Goal: Task Accomplishment & Management: Use online tool/utility

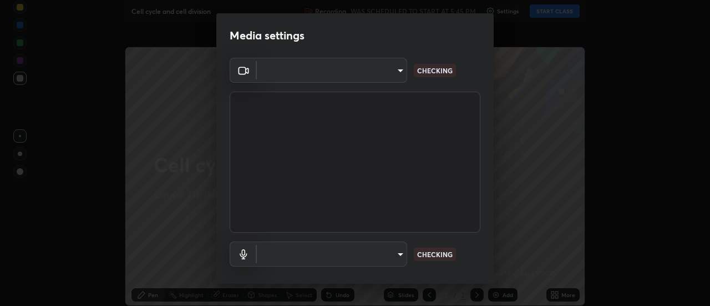
type input "519f5aa0f4187a2904a3725c3015f8a345ff11e220b946170ad3a996867887e4"
type input "communications"
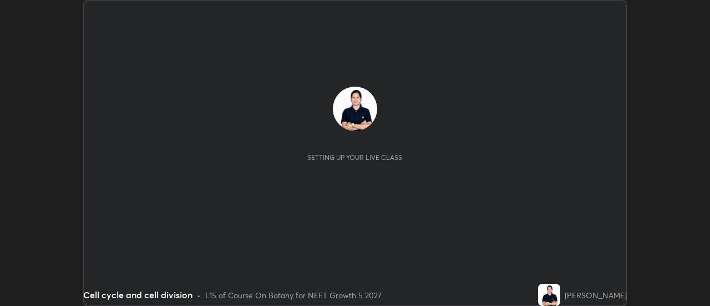
scroll to position [306, 709]
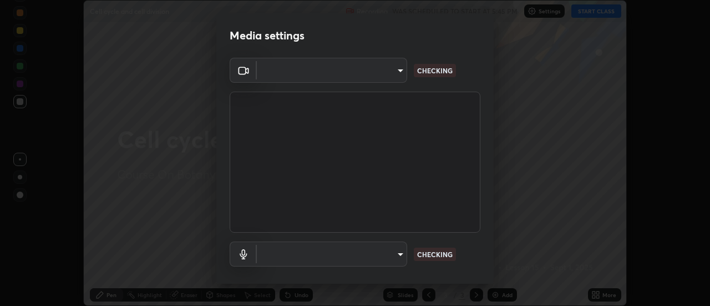
type input "519f5aa0f4187a2904a3725c3015f8a345ff11e220b946170ad3a996867887e4"
type input "communications"
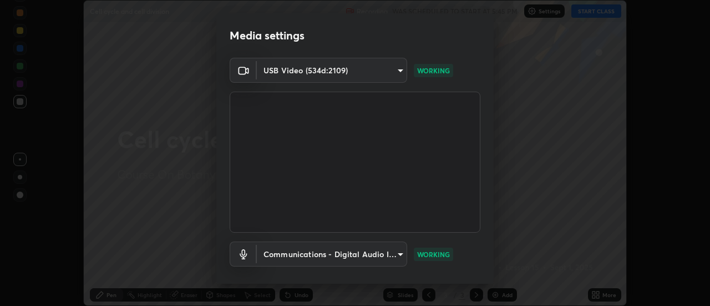
scroll to position [58, 0]
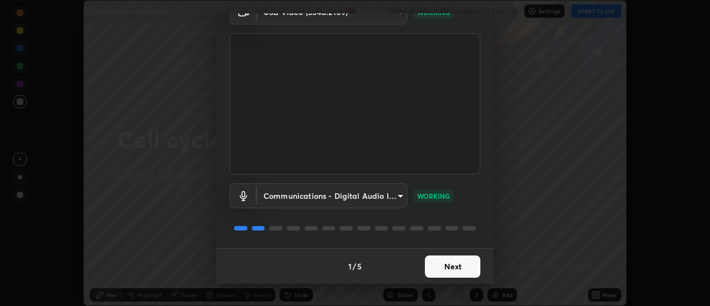
click at [454, 267] on button "Next" at bounding box center [452, 266] width 55 height 22
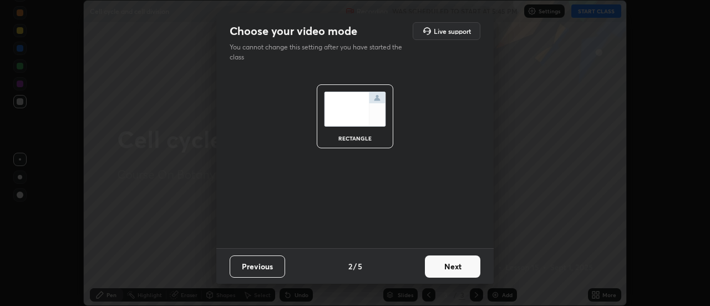
click at [448, 261] on button "Next" at bounding box center [452, 266] width 55 height 22
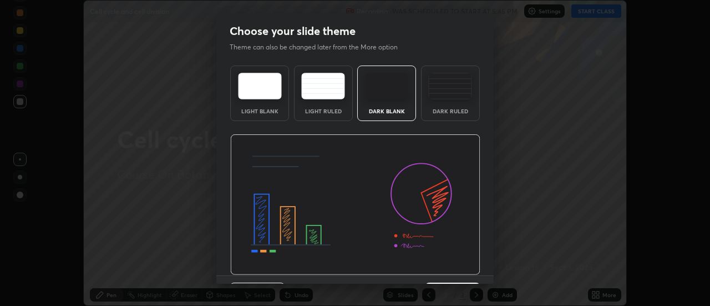
scroll to position [27, 0]
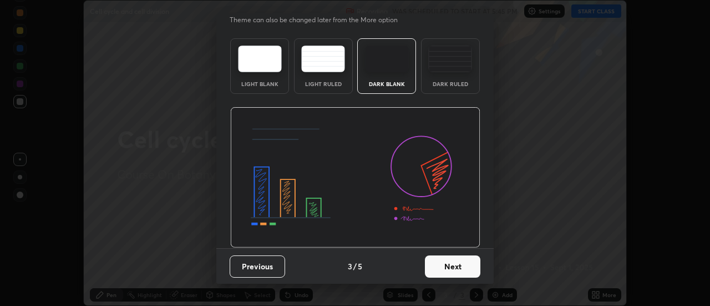
click at [444, 262] on button "Next" at bounding box center [452, 266] width 55 height 22
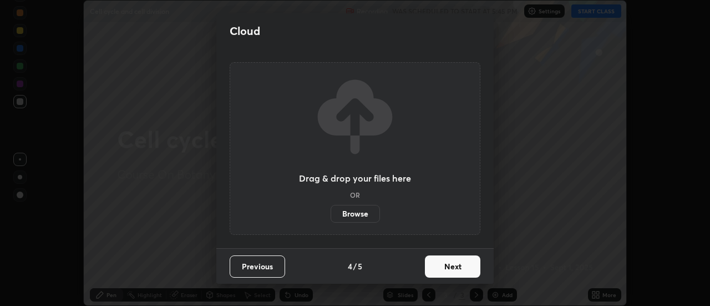
scroll to position [0, 0]
click at [445, 262] on button "Next" at bounding box center [452, 266] width 55 height 22
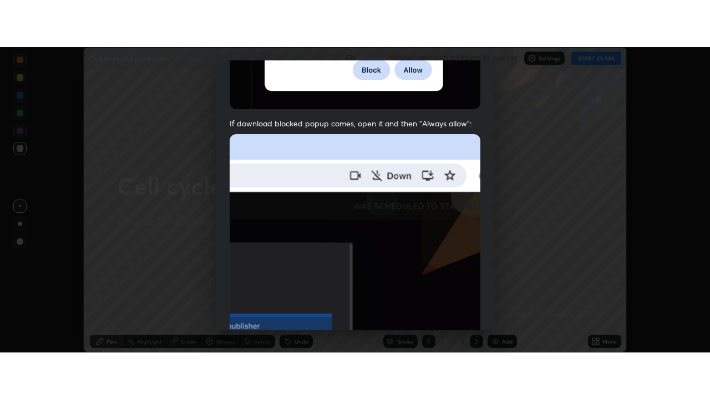
scroll to position [285, 0]
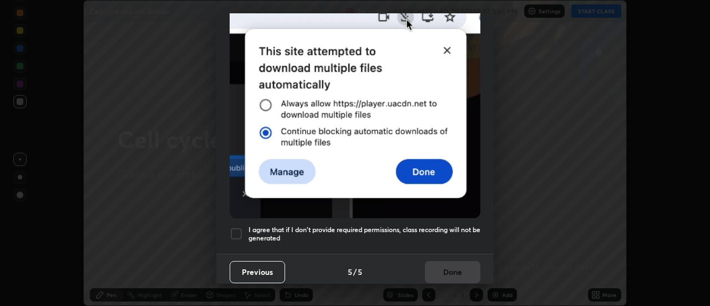
click at [241, 233] on div at bounding box center [236, 233] width 13 height 13
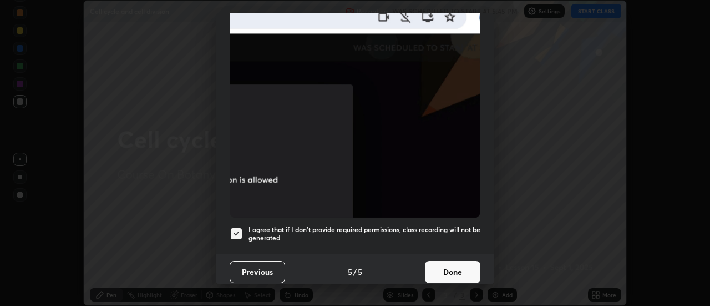
click at [444, 264] on button "Done" at bounding box center [452, 272] width 55 height 22
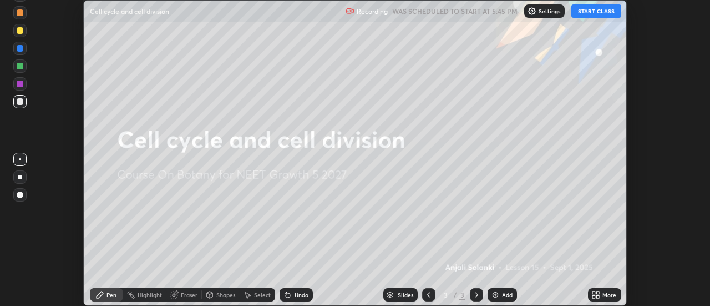
click at [601, 16] on button "START CLASS" at bounding box center [596, 10] width 50 height 13
click at [602, 293] on div "More" at bounding box center [604, 294] width 33 height 13
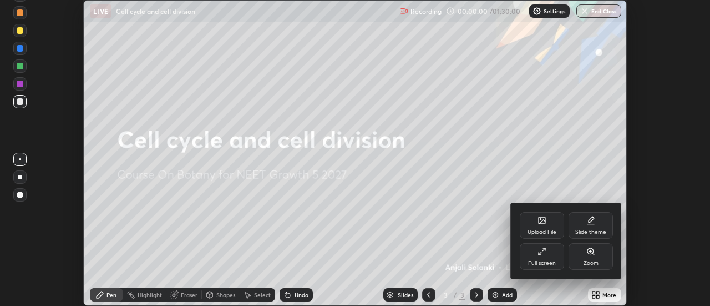
click at [543, 252] on icon at bounding box center [541, 251] width 9 height 9
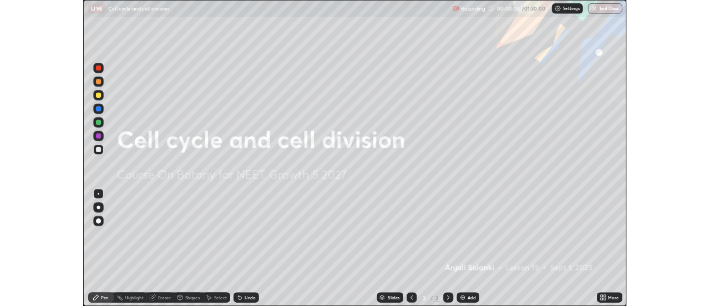
scroll to position [399, 710]
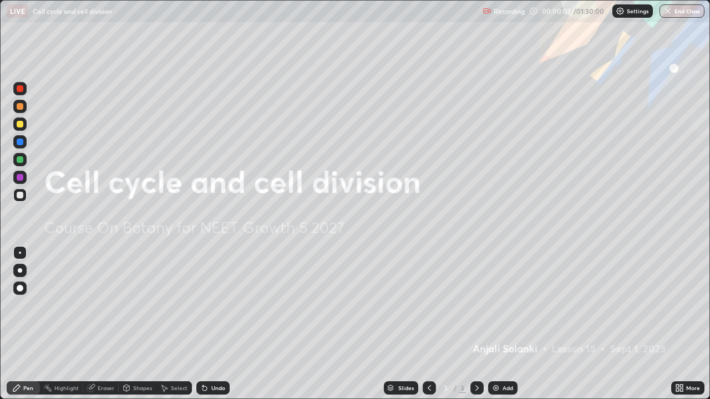
click at [678, 305] on icon at bounding box center [679, 388] width 9 height 9
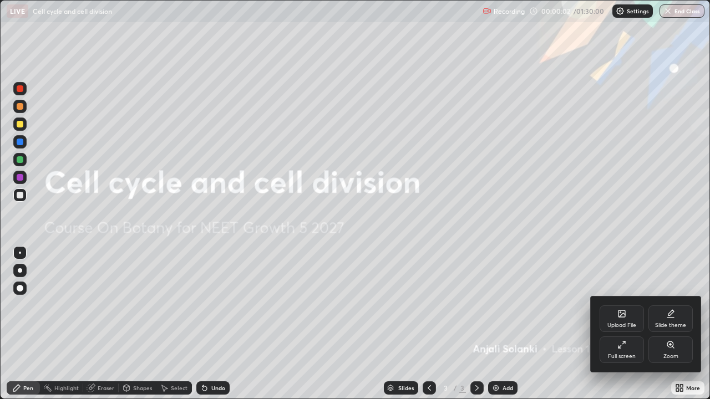
click at [666, 305] on div "Slide theme" at bounding box center [670, 319] width 44 height 27
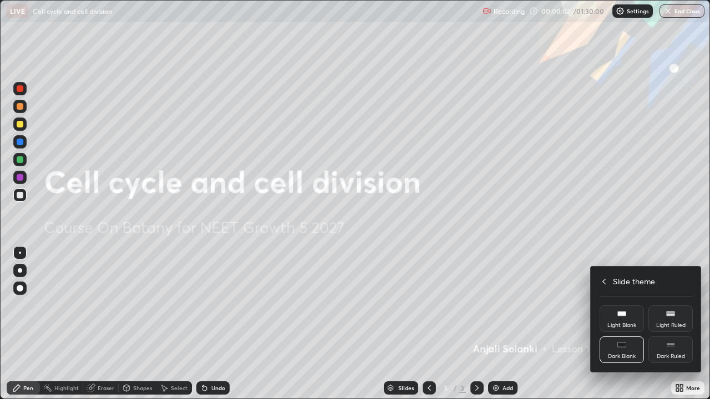
click at [669, 305] on div "Dark Ruled" at bounding box center [670, 350] width 44 height 27
click at [647, 305] on div at bounding box center [355, 199] width 710 height 399
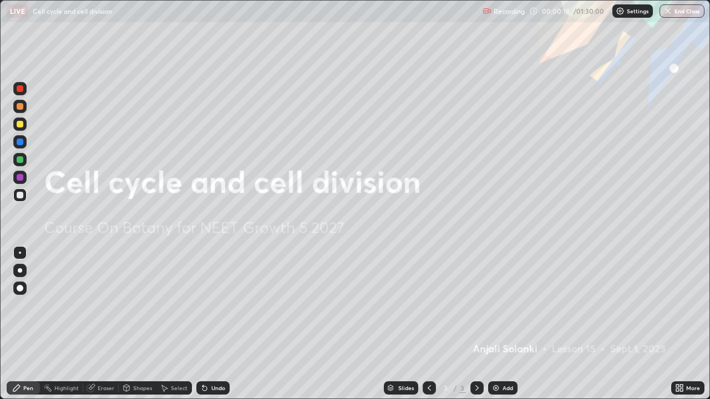
click at [494, 305] on img at bounding box center [495, 388] width 9 height 9
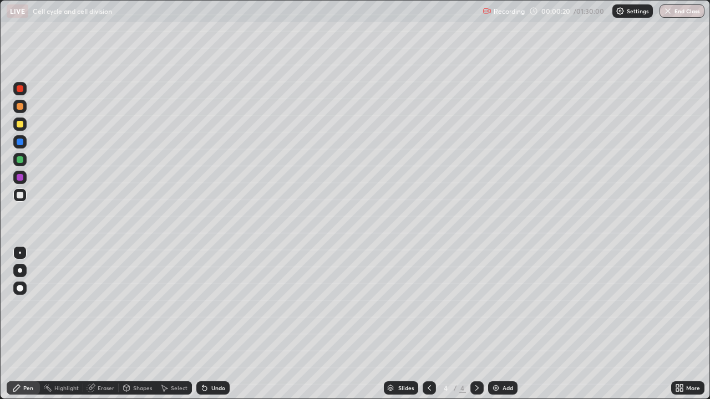
click at [20, 123] on div at bounding box center [20, 124] width 7 height 7
click at [19, 196] on div at bounding box center [20, 195] width 7 height 7
click at [201, 305] on icon at bounding box center [204, 388] width 9 height 9
click at [202, 305] on icon at bounding box center [202, 386] width 1 height 1
click at [202, 305] on icon at bounding box center [204, 389] width 4 height 4
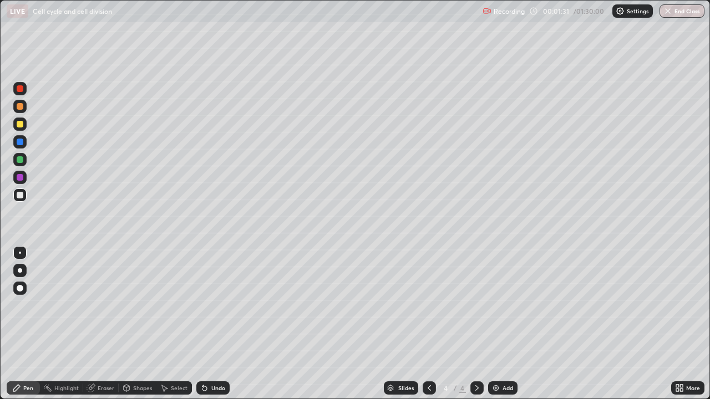
click at [202, 305] on icon at bounding box center [204, 389] width 4 height 4
click at [21, 156] on div at bounding box center [19, 159] width 13 height 13
click at [18, 188] on div at bounding box center [19, 195] width 13 height 18
click at [21, 128] on div at bounding box center [19, 124] width 13 height 13
click at [16, 176] on div at bounding box center [19, 177] width 13 height 13
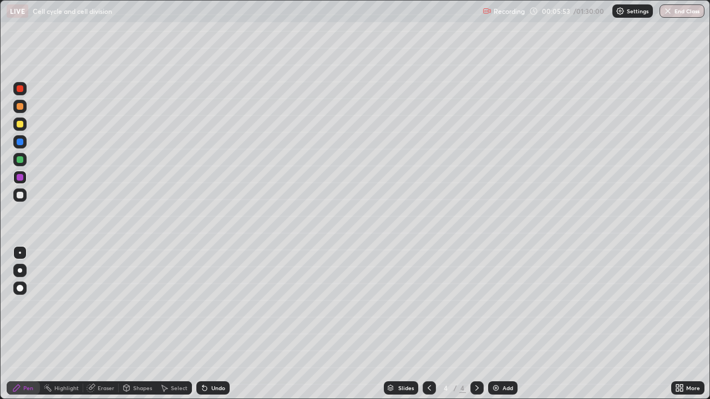
click at [19, 160] on div at bounding box center [20, 159] width 7 height 7
click at [19, 143] on div at bounding box center [20, 142] width 7 height 7
click at [23, 197] on div at bounding box center [19, 195] width 13 height 13
click at [23, 126] on div at bounding box center [19, 124] width 13 height 13
click at [22, 198] on div at bounding box center [20, 195] width 7 height 7
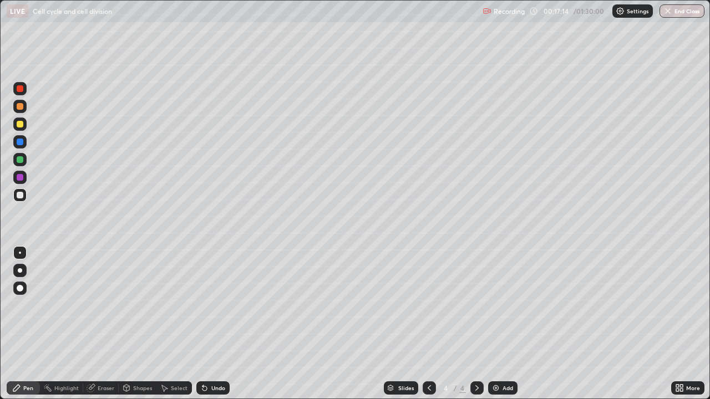
click at [498, 305] on img at bounding box center [495, 388] width 9 height 9
click at [21, 120] on div at bounding box center [19, 124] width 13 height 13
click at [22, 196] on div at bounding box center [20, 195] width 7 height 7
click at [22, 197] on div at bounding box center [20, 195] width 7 height 7
click at [19, 125] on div at bounding box center [20, 124] width 7 height 7
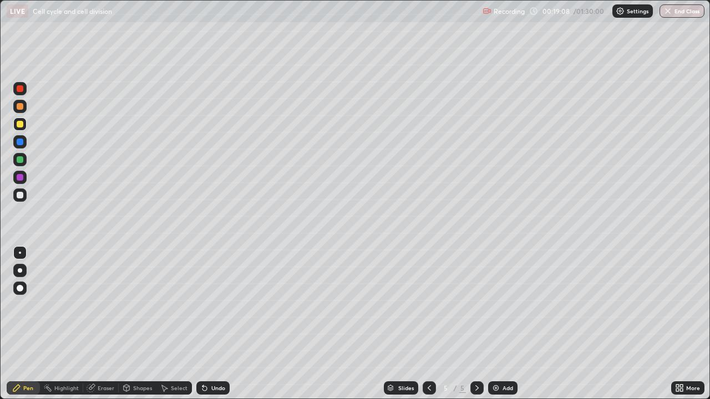
click at [17, 197] on div at bounding box center [20, 195] width 7 height 7
click at [204, 305] on icon at bounding box center [204, 389] width 4 height 4
click at [26, 124] on div at bounding box center [19, 124] width 13 height 13
click at [203, 305] on icon at bounding box center [204, 388] width 9 height 9
click at [205, 305] on icon at bounding box center [204, 388] width 9 height 9
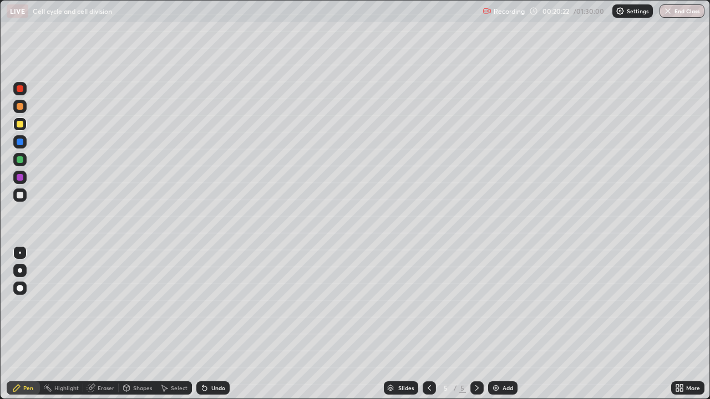
click at [18, 195] on div at bounding box center [20, 195] width 7 height 7
click at [23, 196] on div at bounding box center [20, 195] width 7 height 7
click at [29, 197] on div "Erase all" at bounding box center [20, 199] width 27 height 355
click at [22, 124] on div at bounding box center [20, 124] width 7 height 7
click at [21, 196] on div at bounding box center [20, 195] width 7 height 7
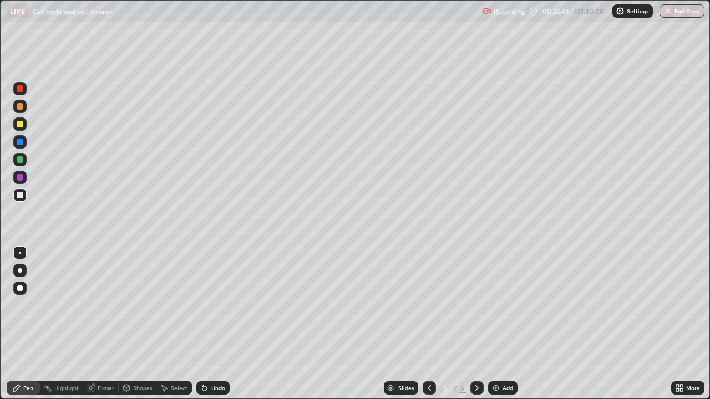
click at [160, 305] on icon at bounding box center [164, 388] width 9 height 9
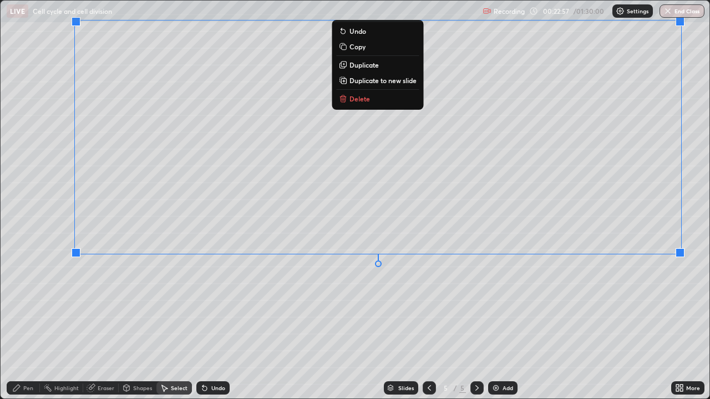
click at [23, 305] on div "Pen" at bounding box center [23, 388] width 33 height 13
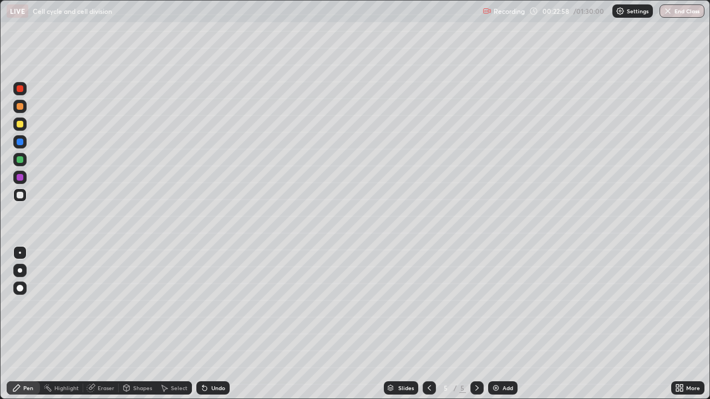
click at [18, 195] on div at bounding box center [20, 195] width 7 height 7
click at [18, 197] on div at bounding box center [20, 195] width 7 height 7
click at [21, 198] on div at bounding box center [20, 195] width 7 height 7
click at [17, 125] on div at bounding box center [20, 124] width 7 height 7
click at [21, 200] on div at bounding box center [19, 195] width 13 height 13
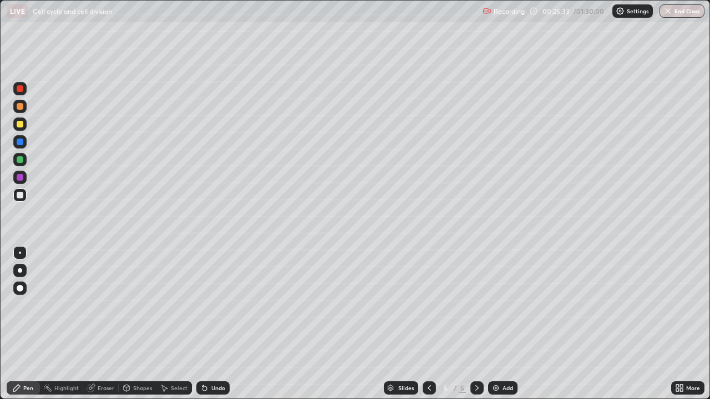
click at [205, 305] on icon at bounding box center [204, 388] width 9 height 9
click at [204, 305] on icon at bounding box center [204, 388] width 9 height 9
click at [19, 142] on div at bounding box center [20, 142] width 7 height 7
click at [18, 176] on div at bounding box center [20, 177] width 7 height 7
click at [22, 180] on div at bounding box center [20, 177] width 7 height 7
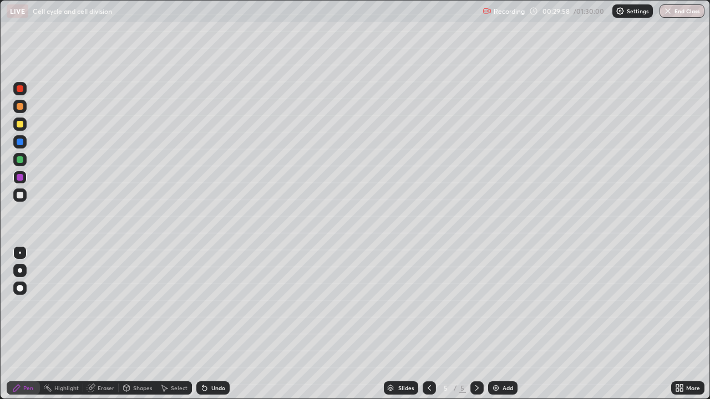
click at [532, 305] on div "Slides 5 / 5 Add" at bounding box center [451, 388] width 442 height 22
click at [497, 305] on img at bounding box center [495, 388] width 9 height 9
click at [22, 123] on div at bounding box center [20, 124] width 7 height 7
click at [20, 196] on div at bounding box center [20, 195] width 7 height 7
click at [430, 305] on icon at bounding box center [429, 388] width 9 height 9
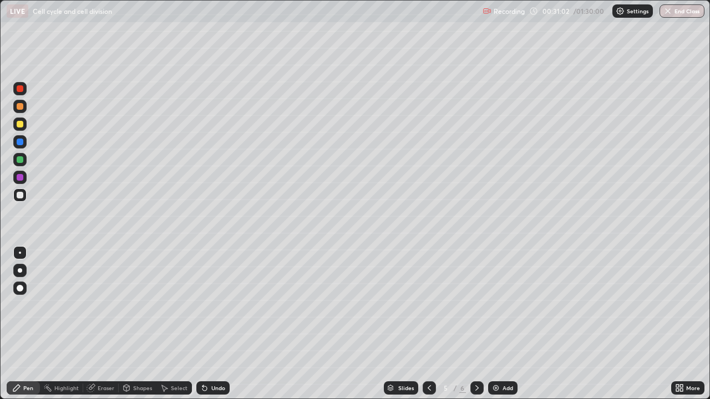
click at [476, 305] on icon at bounding box center [476, 389] width 3 height 6
click at [202, 305] on icon at bounding box center [202, 386] width 1 height 1
click at [22, 121] on div at bounding box center [20, 124] width 7 height 7
click at [23, 196] on div at bounding box center [20, 195] width 7 height 7
click at [23, 126] on div at bounding box center [19, 124] width 13 height 13
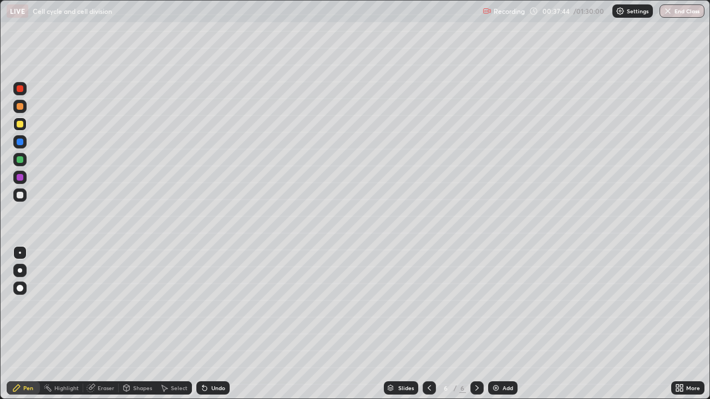
click at [18, 196] on div at bounding box center [20, 195] width 7 height 7
click at [313, 305] on div "Slides 6 / 6 Add" at bounding box center [451, 388] width 442 height 22
click at [499, 305] on div "Add" at bounding box center [502, 388] width 29 height 13
click at [19, 106] on div at bounding box center [20, 106] width 7 height 7
click at [204, 305] on icon at bounding box center [204, 389] width 4 height 4
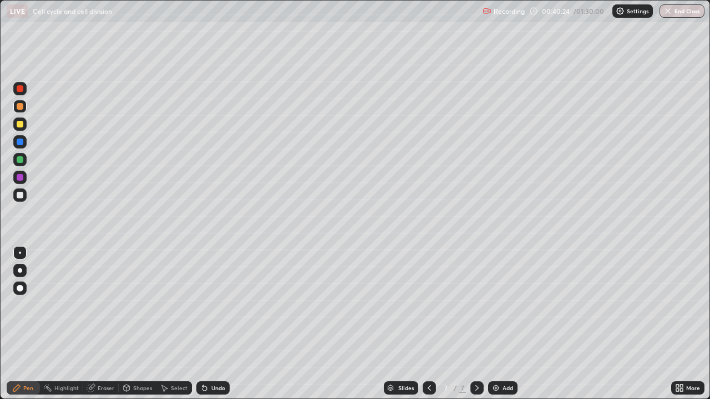
click at [202, 305] on icon at bounding box center [204, 389] width 4 height 4
click at [22, 197] on div at bounding box center [20, 195] width 7 height 7
click at [202, 305] on icon at bounding box center [204, 389] width 4 height 4
click at [496, 305] on img at bounding box center [495, 388] width 9 height 9
click at [22, 124] on div at bounding box center [20, 124] width 7 height 7
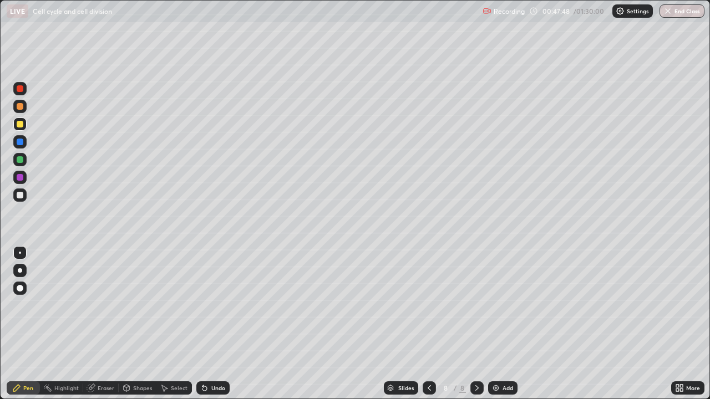
click at [428, 305] on icon at bounding box center [429, 389] width 3 height 6
click at [476, 305] on icon at bounding box center [477, 388] width 9 height 9
click at [18, 196] on div at bounding box center [20, 195] width 7 height 7
click at [428, 305] on icon at bounding box center [429, 388] width 9 height 9
click at [477, 305] on icon at bounding box center [476, 389] width 3 height 6
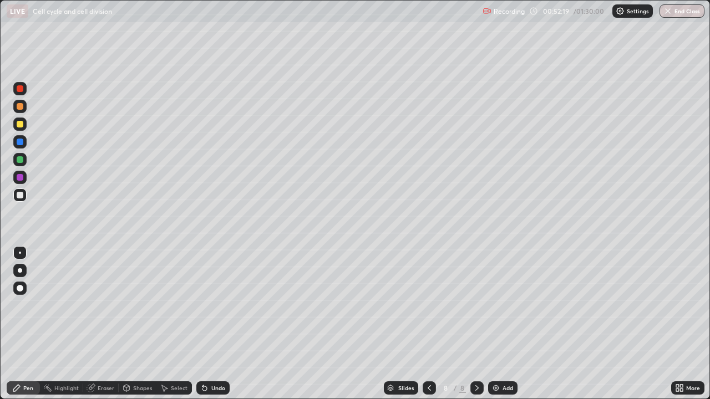
click at [21, 124] on div at bounding box center [20, 124] width 7 height 7
click at [19, 197] on div at bounding box center [20, 195] width 7 height 7
click at [170, 305] on div "Select" at bounding box center [173, 388] width 35 height 13
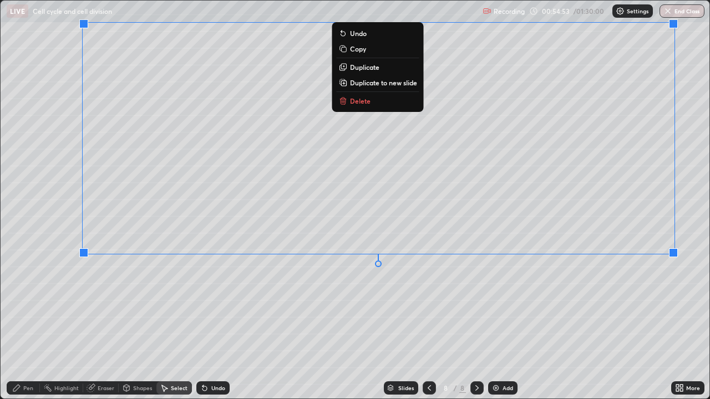
click at [600, 302] on div "0 ° Undo Copy Duplicate Duplicate to new slide Delete" at bounding box center [355, 200] width 709 height 398
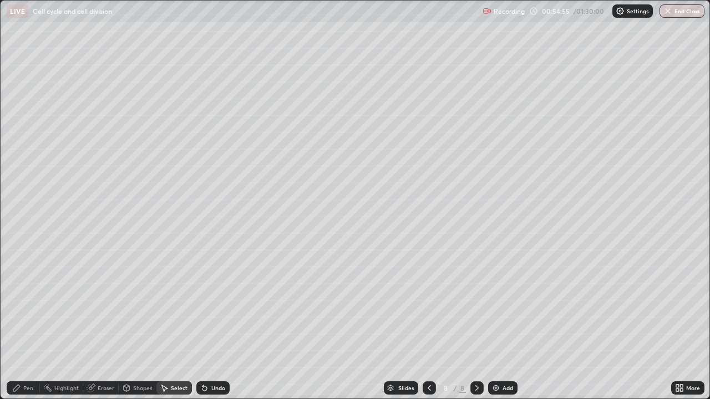
click at [34, 305] on div "Pen" at bounding box center [23, 388] width 33 height 13
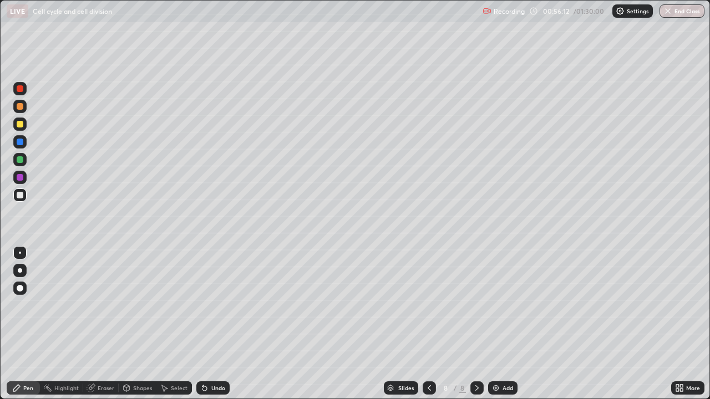
click at [201, 305] on icon at bounding box center [204, 388] width 9 height 9
click at [500, 305] on div "Add" at bounding box center [502, 388] width 29 height 13
click at [21, 126] on div at bounding box center [20, 124] width 7 height 7
click at [20, 107] on div at bounding box center [20, 106] width 7 height 7
click at [21, 195] on div at bounding box center [20, 195] width 7 height 7
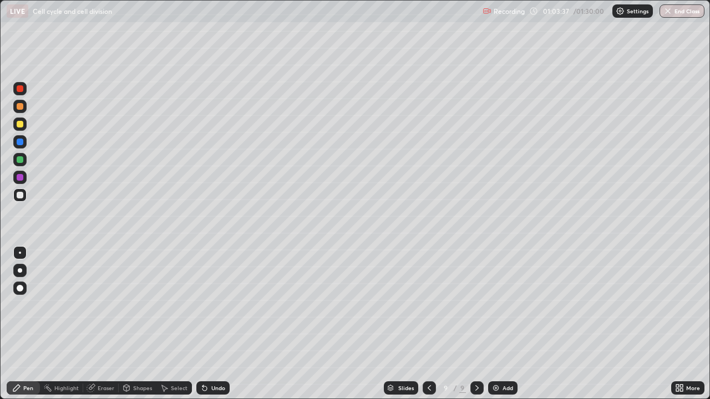
click at [24, 107] on div at bounding box center [19, 106] width 13 height 13
click at [20, 253] on div at bounding box center [20, 253] width 2 height 2
click at [203, 305] on icon at bounding box center [204, 389] width 4 height 4
click at [19, 196] on div at bounding box center [20, 195] width 7 height 7
click at [24, 124] on div at bounding box center [19, 124] width 13 height 13
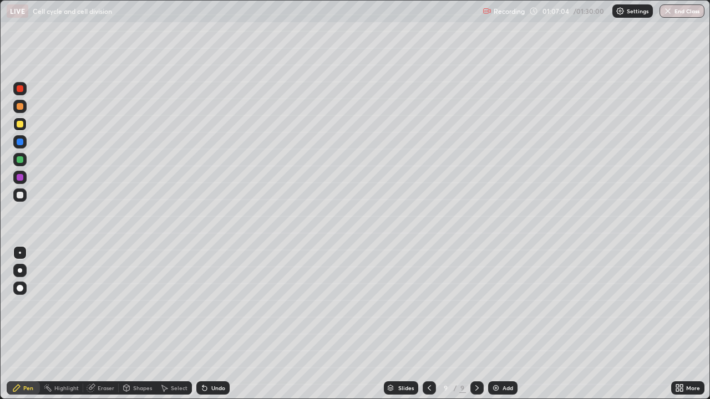
click at [24, 195] on div at bounding box center [19, 195] width 13 height 13
click at [499, 305] on div "Add" at bounding box center [502, 388] width 29 height 13
click at [18, 106] on div at bounding box center [20, 106] width 7 height 7
click at [16, 194] on div at bounding box center [19, 195] width 13 height 13
click at [18, 128] on div at bounding box center [19, 124] width 13 height 13
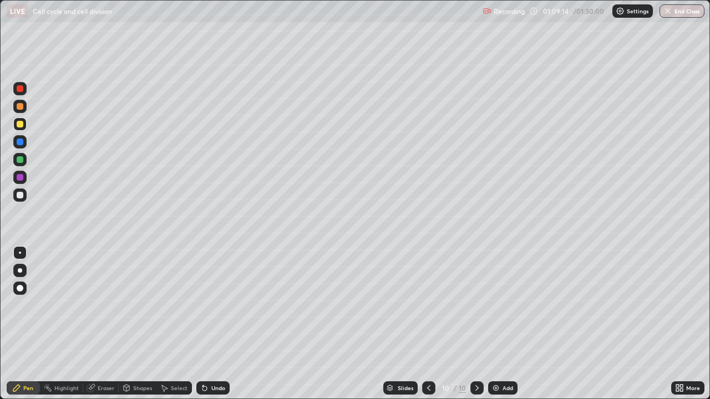
click at [21, 124] on div at bounding box center [20, 124] width 7 height 7
click at [22, 201] on div at bounding box center [19, 195] width 13 height 13
click at [202, 305] on icon at bounding box center [204, 389] width 4 height 4
click at [24, 125] on div at bounding box center [19, 124] width 13 height 13
click at [202, 305] on icon at bounding box center [202, 386] width 1 height 1
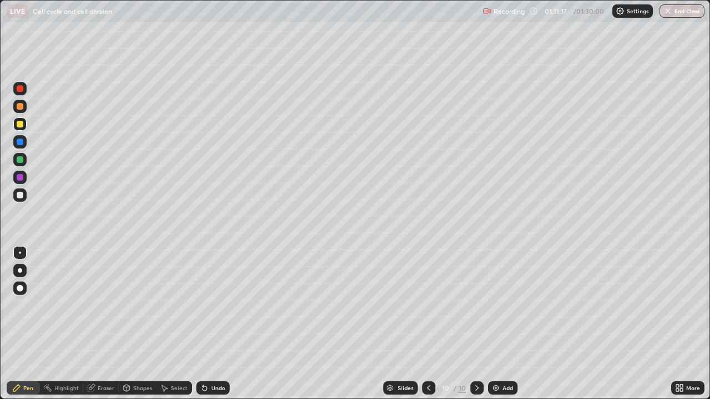
click at [22, 195] on div at bounding box center [20, 195] width 7 height 7
click at [21, 124] on div at bounding box center [20, 124] width 7 height 7
click at [19, 195] on div at bounding box center [20, 195] width 7 height 7
click at [202, 305] on icon at bounding box center [204, 389] width 4 height 4
click at [201, 305] on icon at bounding box center [204, 388] width 9 height 9
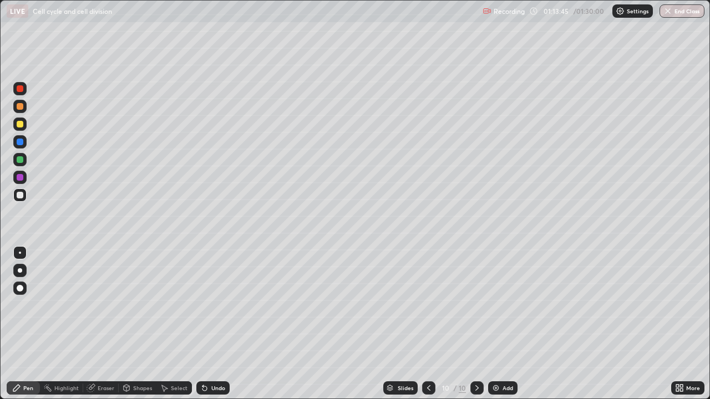
click at [427, 305] on icon at bounding box center [428, 389] width 3 height 6
click at [429, 305] on icon at bounding box center [428, 389] width 3 height 6
click at [480, 305] on div at bounding box center [476, 388] width 13 height 13
click at [476, 305] on icon at bounding box center [477, 388] width 9 height 9
click at [171, 305] on div "Select" at bounding box center [179, 389] width 17 height 6
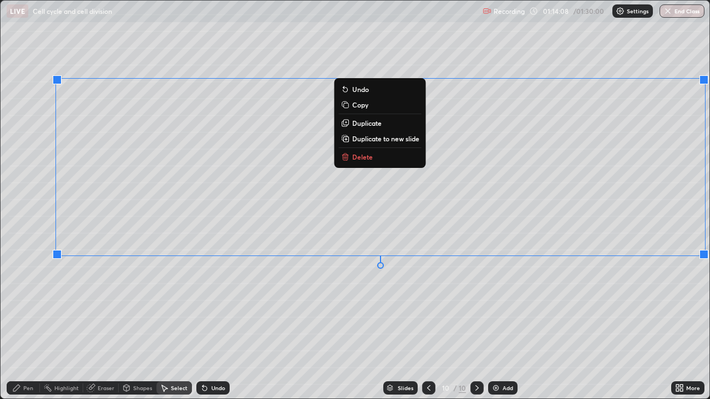
click at [671, 305] on div "0 ° Undo Copy Duplicate Duplicate to new slide Delete" at bounding box center [355, 200] width 709 height 398
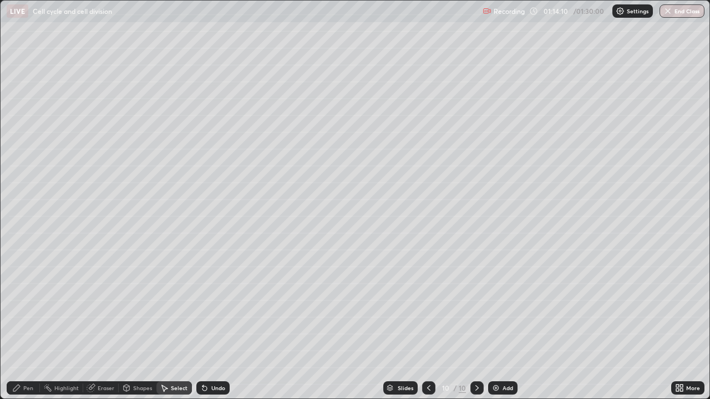
click at [29, 305] on div "Pen" at bounding box center [28, 389] width 10 height 6
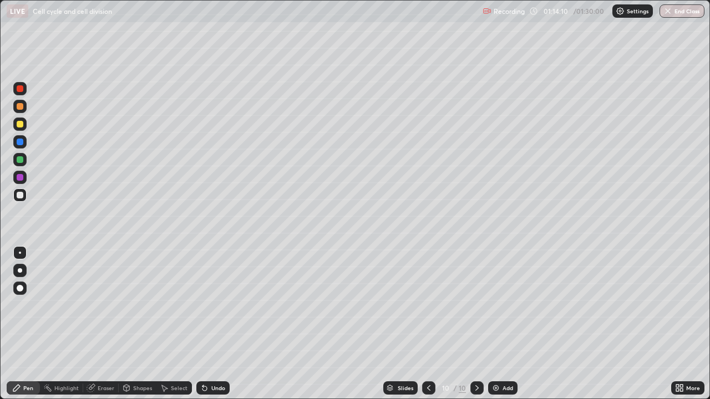
click at [22, 305] on div "Pen" at bounding box center [23, 388] width 33 height 13
click at [19, 123] on div at bounding box center [20, 124] width 7 height 7
click at [21, 104] on div at bounding box center [20, 106] width 7 height 7
click at [21, 194] on div at bounding box center [20, 195] width 7 height 7
click at [17, 126] on div at bounding box center [20, 124] width 7 height 7
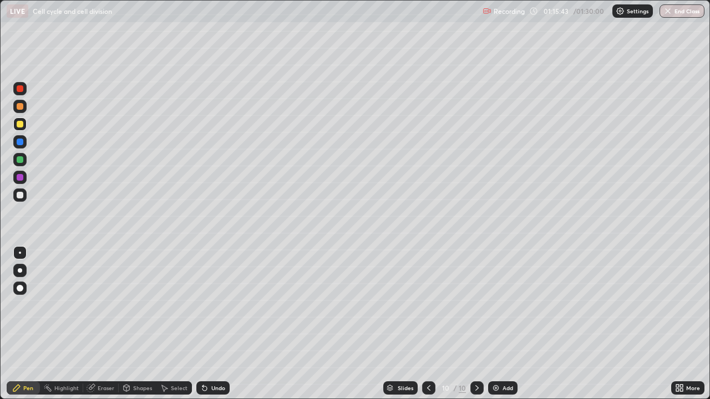
click at [20, 194] on div at bounding box center [20, 195] width 7 height 7
click at [205, 305] on icon at bounding box center [204, 388] width 9 height 9
click at [165, 305] on icon at bounding box center [164, 388] width 9 height 9
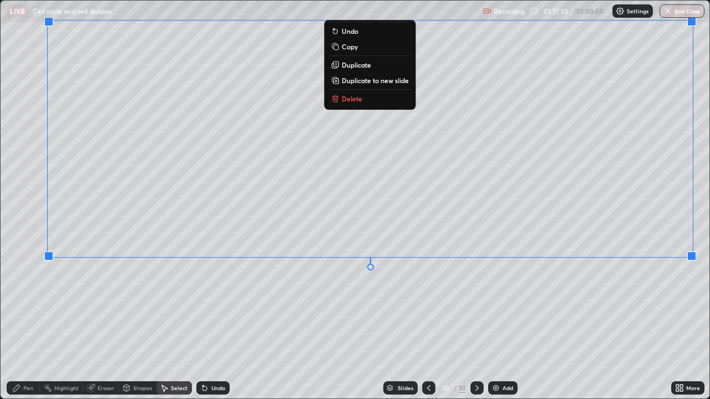
click at [663, 305] on div "0 ° Undo Copy Duplicate Duplicate to new slide Delete" at bounding box center [355, 200] width 709 height 398
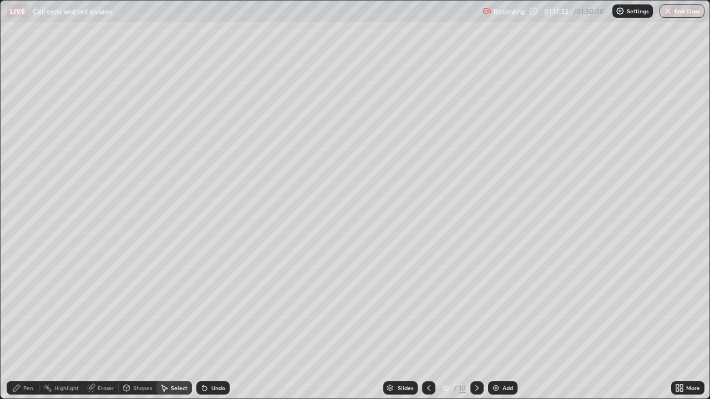
click at [25, 305] on div "Pen" at bounding box center [28, 389] width 10 height 6
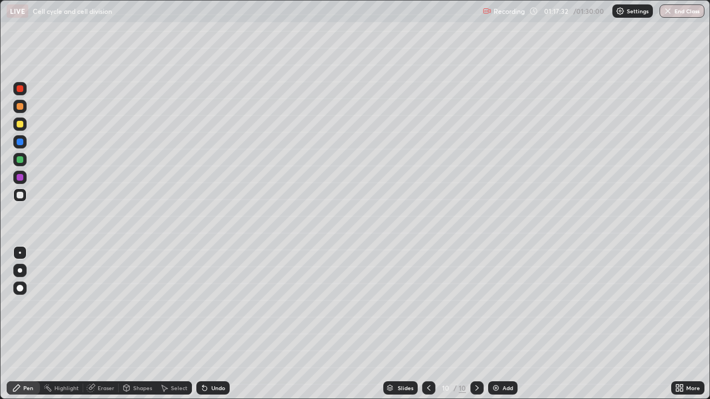
click at [22, 105] on div at bounding box center [20, 106] width 7 height 7
click at [358, 305] on div "Slides 10 / 10 Add" at bounding box center [451, 388] width 442 height 22
click at [359, 305] on div "Slides 10 / 10 Add" at bounding box center [451, 388] width 442 height 22
click at [496, 305] on img at bounding box center [495, 388] width 9 height 9
click at [126, 305] on icon at bounding box center [127, 388] width 6 height 7
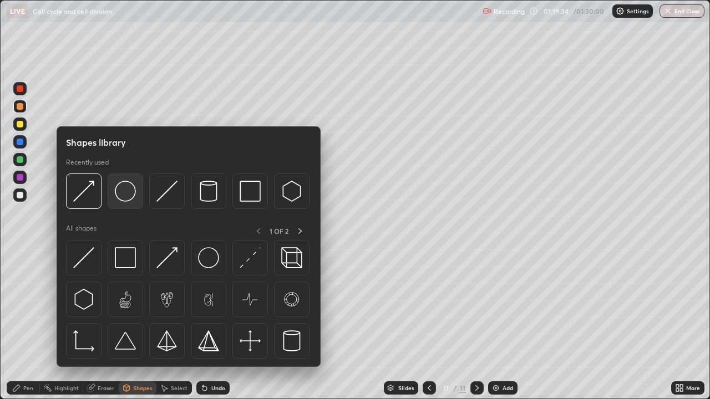
click at [123, 194] on img at bounding box center [125, 191] width 21 height 21
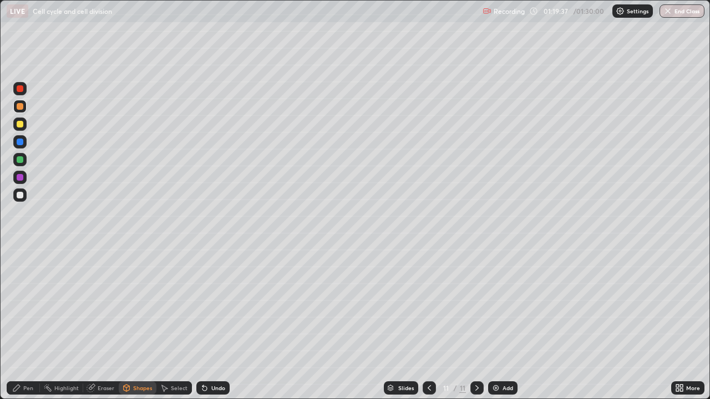
click at [202, 305] on icon at bounding box center [202, 386] width 1 height 1
click at [125, 305] on icon at bounding box center [127, 388] width 6 height 2
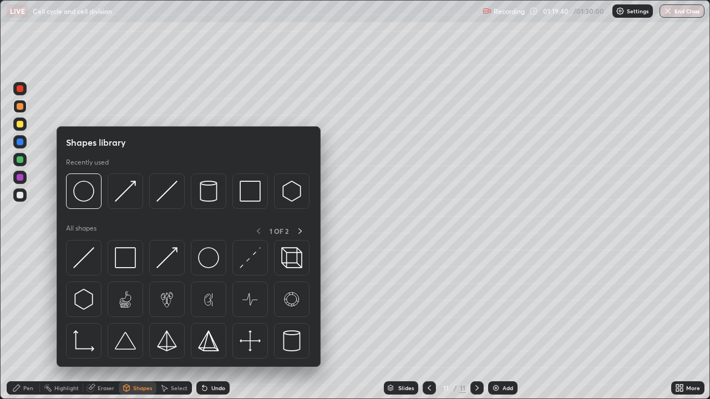
click at [21, 197] on div at bounding box center [20, 195] width 7 height 7
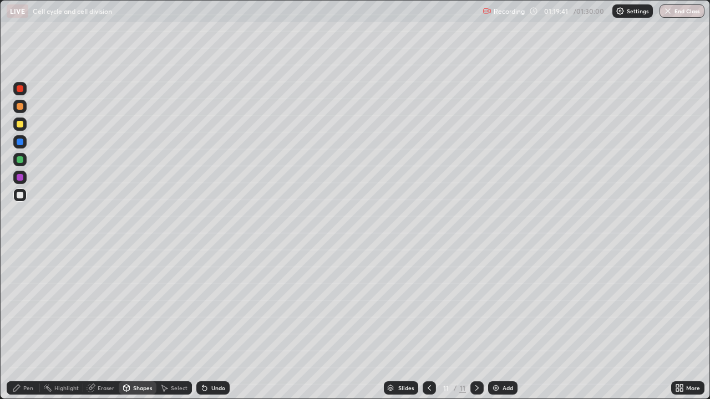
click at [129, 305] on icon at bounding box center [126, 388] width 9 height 9
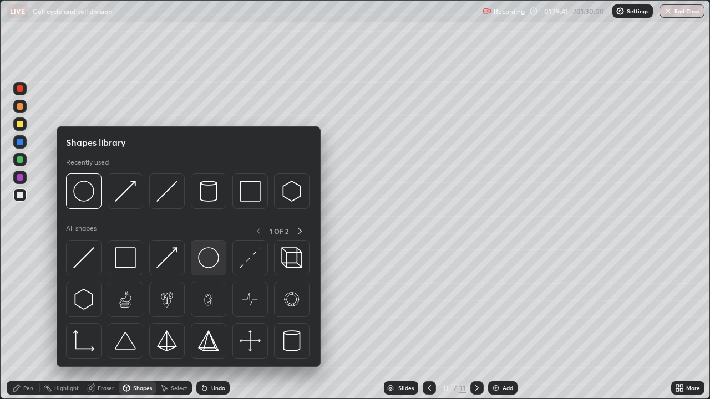
click at [209, 258] on img at bounding box center [208, 257] width 21 height 21
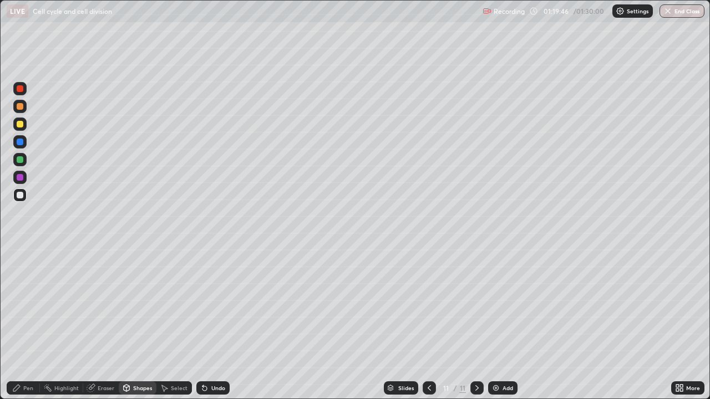
click at [28, 305] on div "Pen" at bounding box center [28, 389] width 10 height 6
click at [128, 305] on icon at bounding box center [127, 388] width 6 height 7
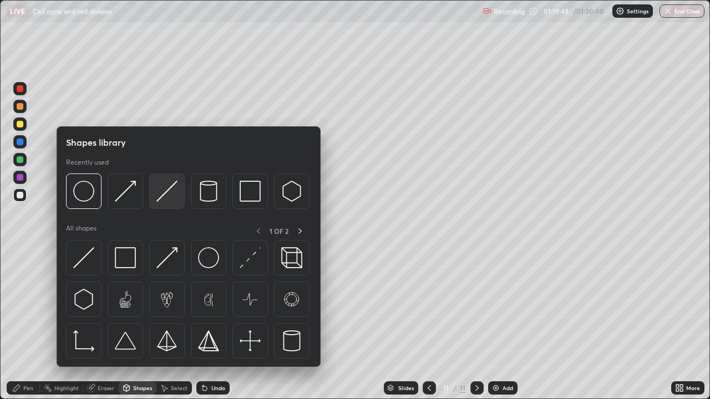
click at [169, 190] on img at bounding box center [166, 191] width 21 height 21
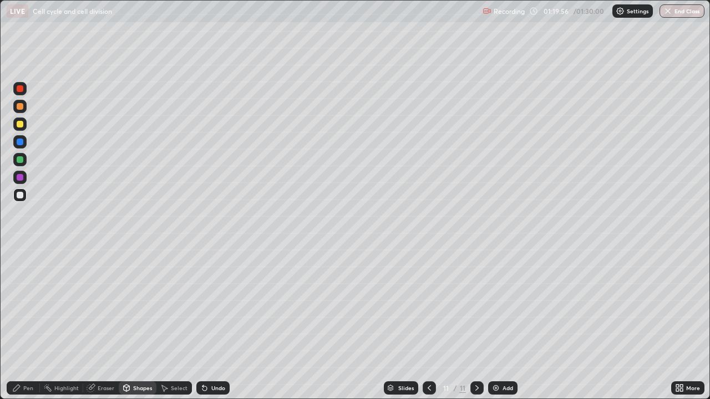
click at [21, 124] on div at bounding box center [20, 124] width 7 height 7
click at [18, 305] on icon at bounding box center [16, 388] width 7 height 7
click at [19, 177] on div at bounding box center [20, 177] width 7 height 7
click at [19, 124] on div at bounding box center [20, 124] width 7 height 7
click at [18, 143] on div at bounding box center [20, 142] width 7 height 7
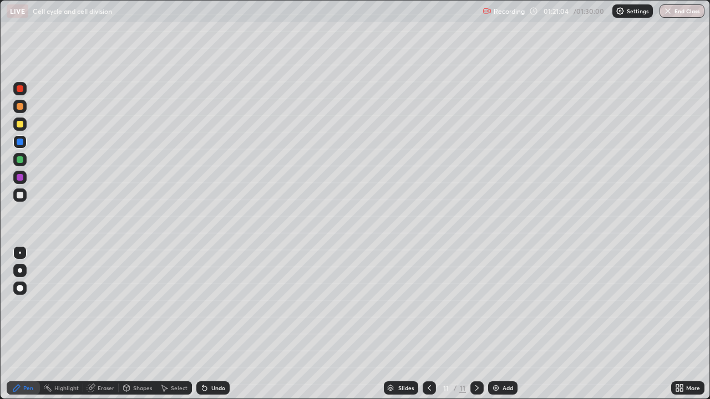
click at [19, 197] on div at bounding box center [20, 195] width 7 height 7
click at [428, 305] on icon at bounding box center [429, 389] width 3 height 6
click at [477, 305] on icon at bounding box center [477, 388] width 9 height 9
click at [19, 177] on div at bounding box center [20, 177] width 7 height 7
click at [129, 305] on icon at bounding box center [127, 388] width 6 height 7
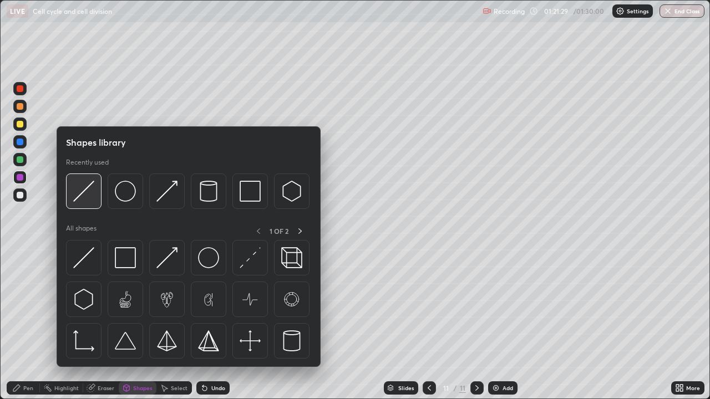
click at [79, 196] on img at bounding box center [83, 191] width 21 height 21
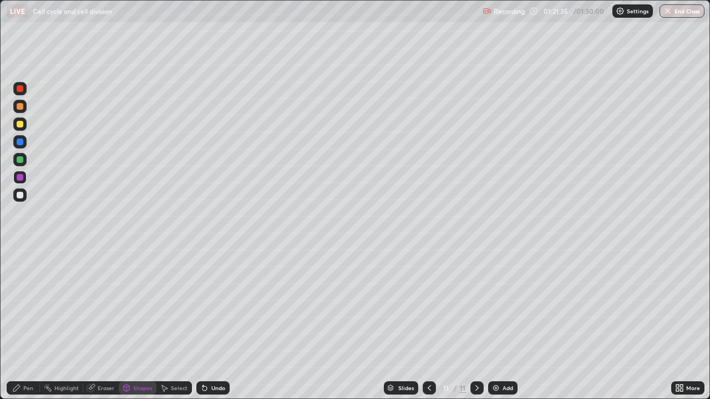
click at [21, 305] on icon at bounding box center [16, 388] width 9 height 9
click at [21, 197] on div at bounding box center [20, 195] width 7 height 7
click at [19, 160] on div at bounding box center [20, 159] width 7 height 7
click at [135, 305] on div "Shapes" at bounding box center [142, 389] width 19 height 6
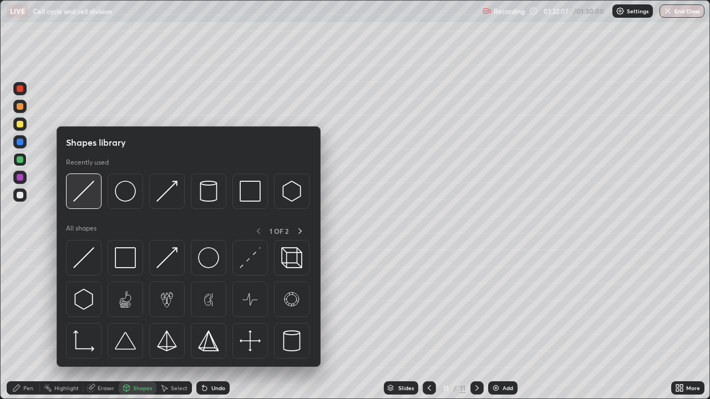
click at [89, 188] on img at bounding box center [83, 191] width 21 height 21
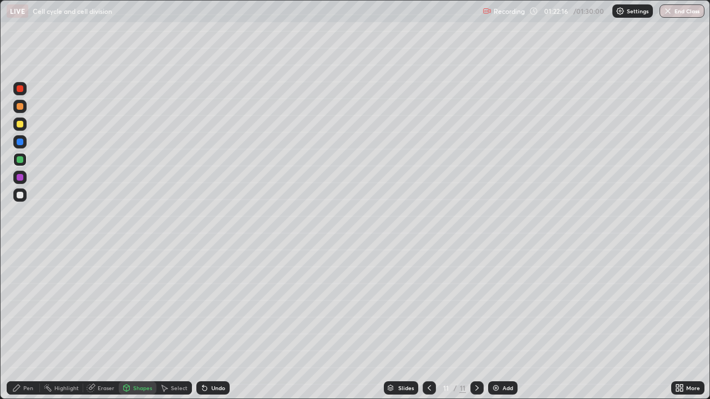
click at [20, 196] on div at bounding box center [20, 195] width 7 height 7
click at [202, 305] on icon at bounding box center [204, 389] width 4 height 4
click at [24, 305] on div "Pen" at bounding box center [28, 389] width 10 height 6
click at [19, 125] on div at bounding box center [20, 124] width 7 height 7
click at [20, 198] on div at bounding box center [20, 195] width 7 height 7
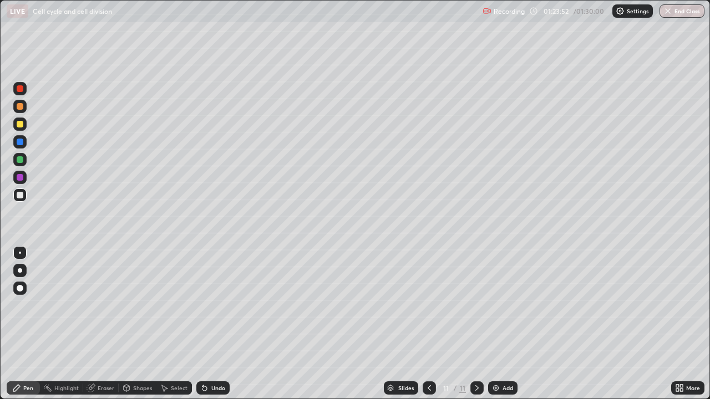
click at [128, 305] on icon at bounding box center [127, 388] width 6 height 2
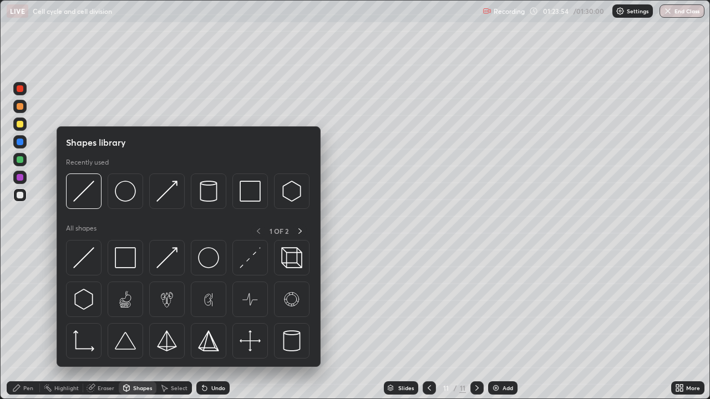
click at [24, 305] on div "Pen" at bounding box center [28, 389] width 10 height 6
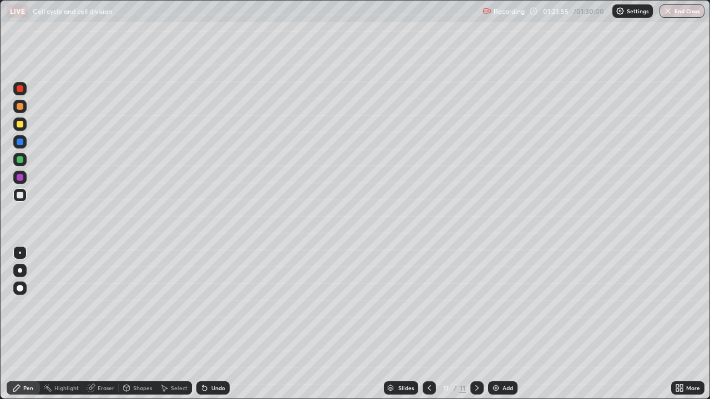
click at [94, 305] on icon at bounding box center [90, 388] width 7 height 7
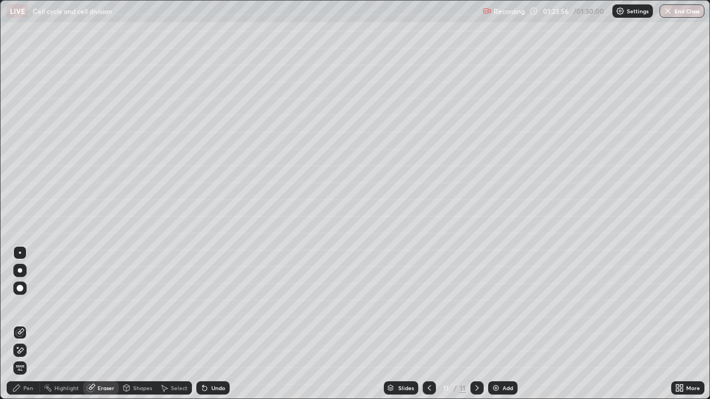
click at [92, 305] on icon at bounding box center [92, 387] width 6 height 6
click at [22, 305] on div "Pen" at bounding box center [23, 388] width 33 height 13
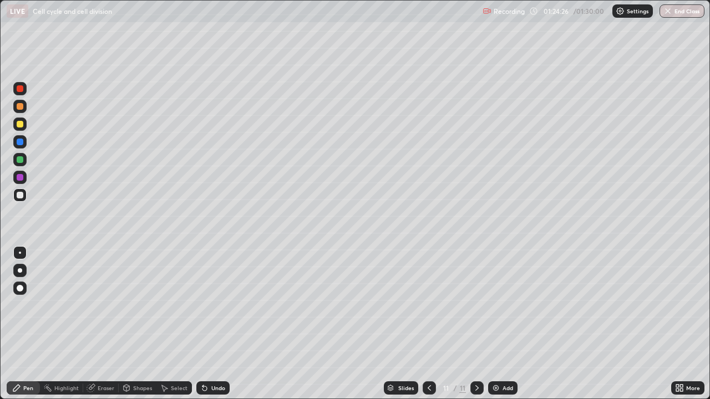
click at [18, 193] on div at bounding box center [20, 195] width 7 height 7
click at [18, 197] on div at bounding box center [20, 195] width 7 height 7
click at [202, 305] on icon at bounding box center [202, 386] width 1 height 1
click at [15, 122] on div at bounding box center [19, 124] width 13 height 13
click at [18, 195] on div at bounding box center [20, 195] width 7 height 7
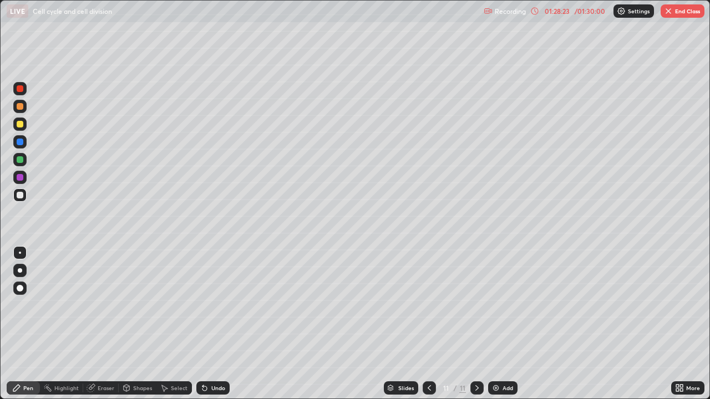
click at [683, 15] on button "End Class" at bounding box center [683, 10] width 44 height 13
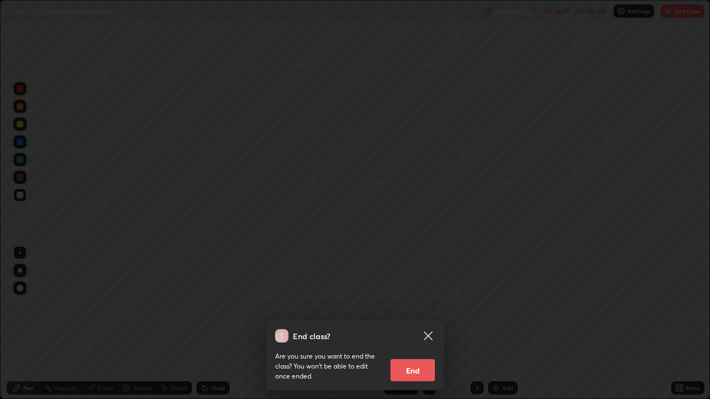
click at [422, 305] on button "End" at bounding box center [412, 370] width 44 height 22
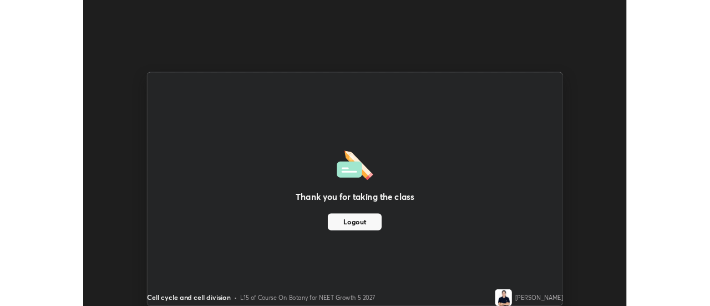
scroll to position [55162, 54758]
